Goal: Information Seeking & Learning: Learn about a topic

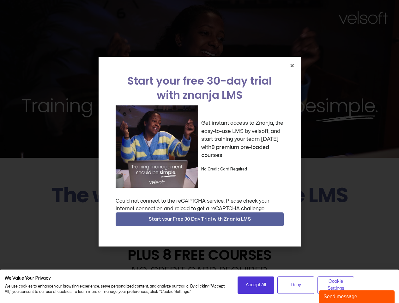
click at [199, 152] on div "Get instant access to Znanja, the easy-to-use LMS by velsoft, and start trainin…" at bounding box center [200, 147] width 168 height 82
click at [292, 65] on icon "Close" at bounding box center [292, 65] width 5 height 5
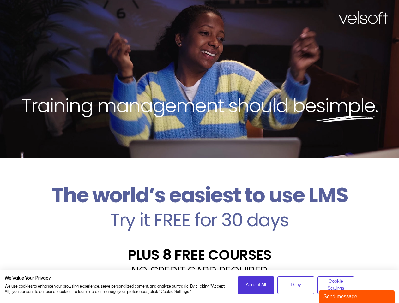
click at [200, 220] on h2 "Try it FREE for 30 days" at bounding box center [200, 220] width 390 height 18
click at [256, 285] on span "Accept All" at bounding box center [256, 285] width 20 height 7
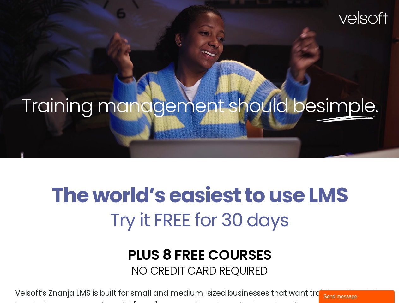
click at [296, 285] on div "Velsoft’s Znanja LMS is built for small and medium-sized businesses that want t…" at bounding box center [200, 303] width 390 height 46
click at [336, 285] on div "Velsoft’s Znanja LMS is built for small and medium-sized businesses that want t…" at bounding box center [200, 303] width 390 height 46
click at [357, 297] on div "Send message" at bounding box center [357, 297] width 66 height 8
